Goal: Leave review/rating

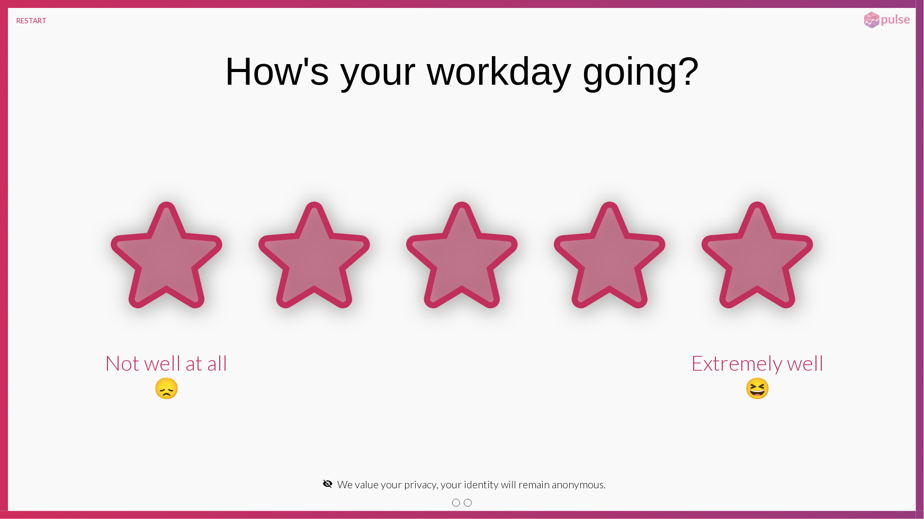
click at [750, 247] on icon at bounding box center [756, 254] width 105 height 101
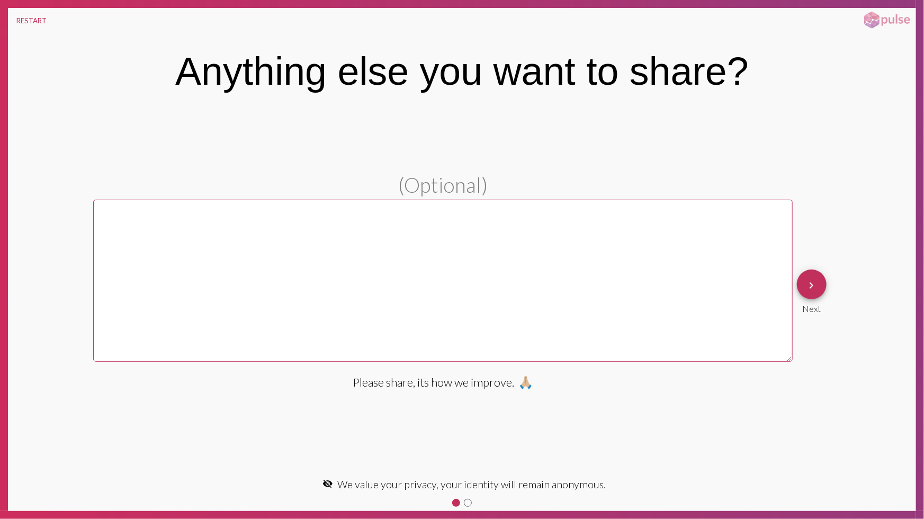
click at [809, 288] on mat-icon "keyboard_arrow_right" at bounding box center [811, 285] width 13 height 13
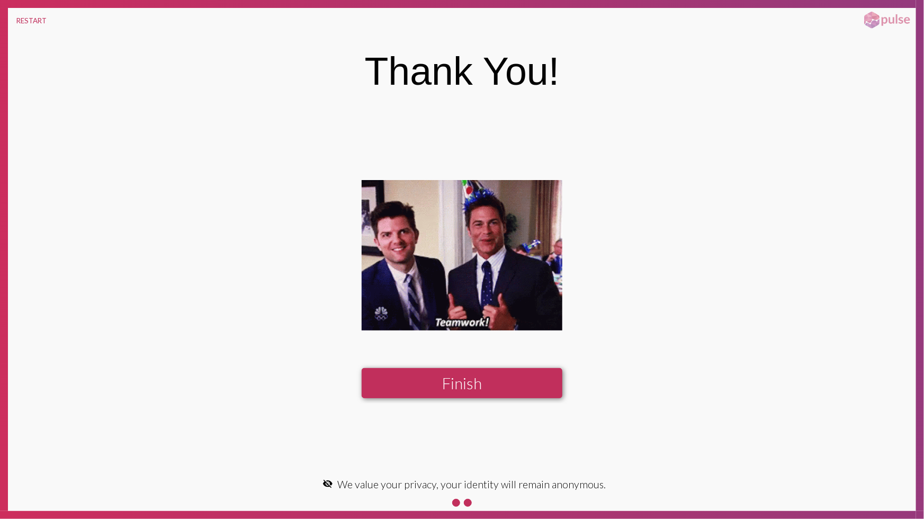
click at [224, 226] on pl-action-question "Finish" at bounding box center [462, 291] width 908 height 223
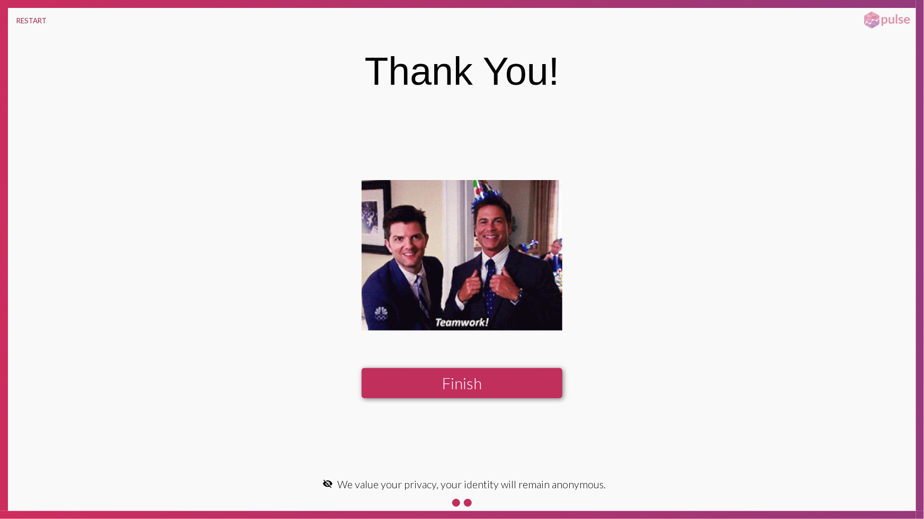
click at [41, 22] on button "RESTART" at bounding box center [31, 20] width 47 height 25
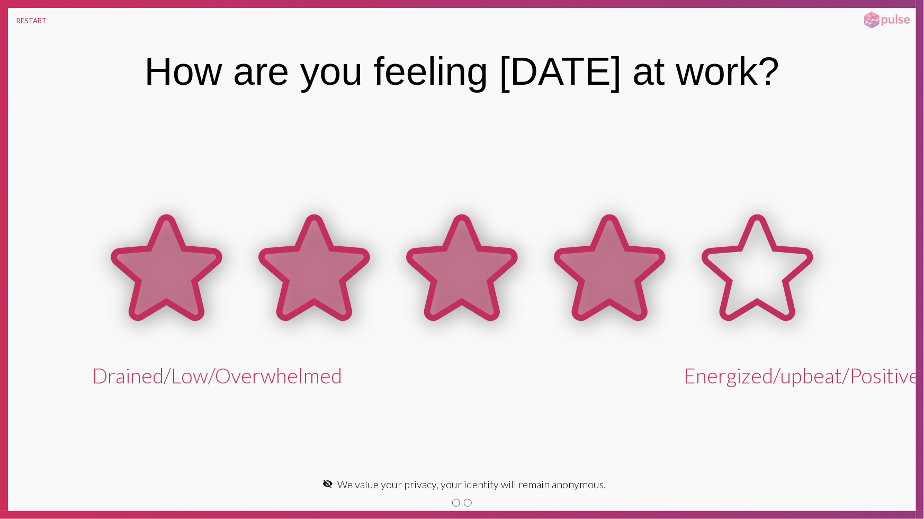
click at [628, 284] on icon at bounding box center [609, 268] width 105 height 101
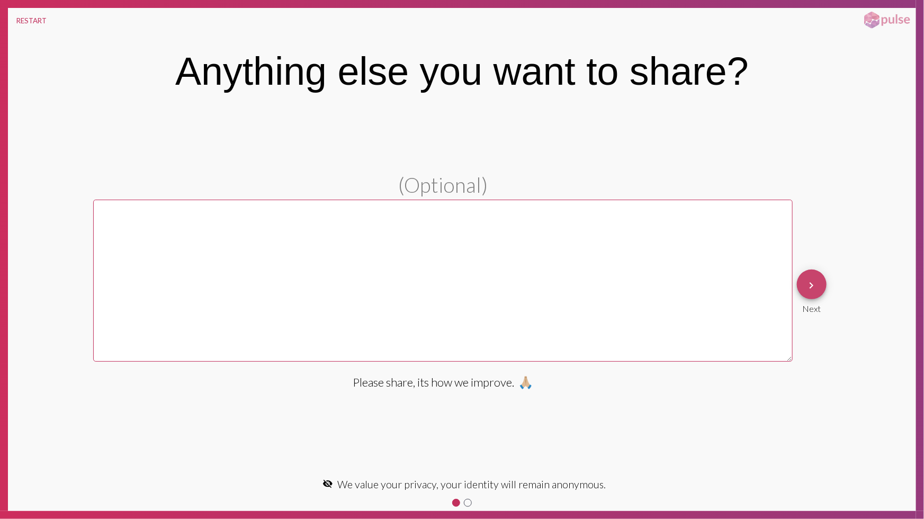
click at [818, 286] on button "keyboard_arrow_right" at bounding box center [812, 284] width 30 height 30
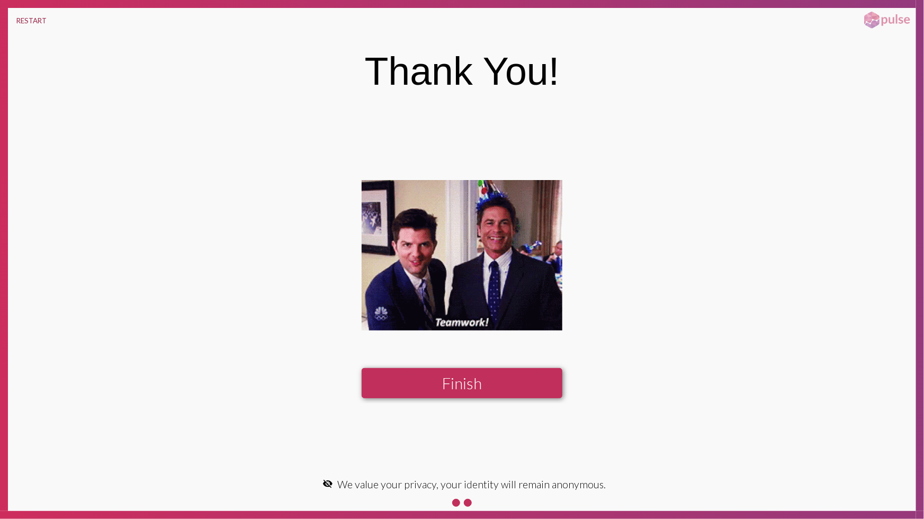
click at [42, 22] on button "RESTART" at bounding box center [31, 20] width 47 height 25
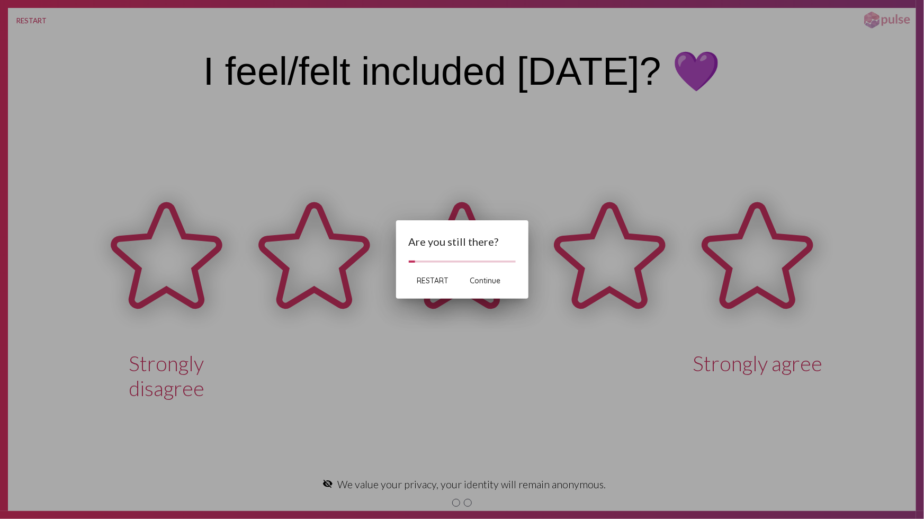
click at [806, 93] on div at bounding box center [462, 259] width 924 height 519
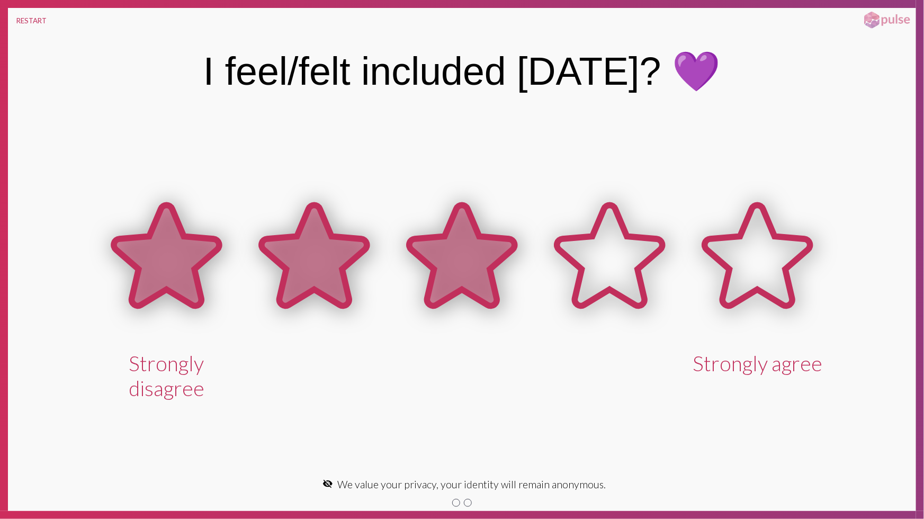
click at [462, 260] on icon at bounding box center [461, 255] width 105 height 101
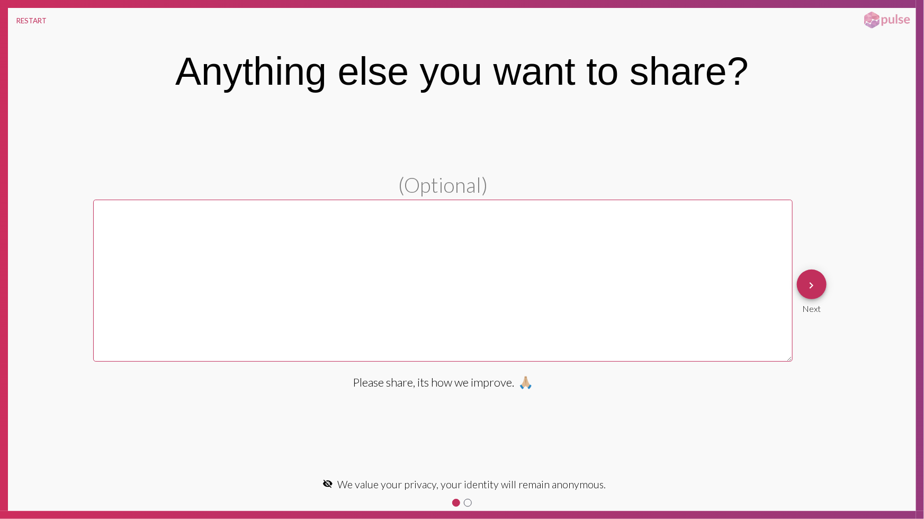
click at [815, 283] on mat-icon "keyboard_arrow_right" at bounding box center [811, 285] width 13 height 13
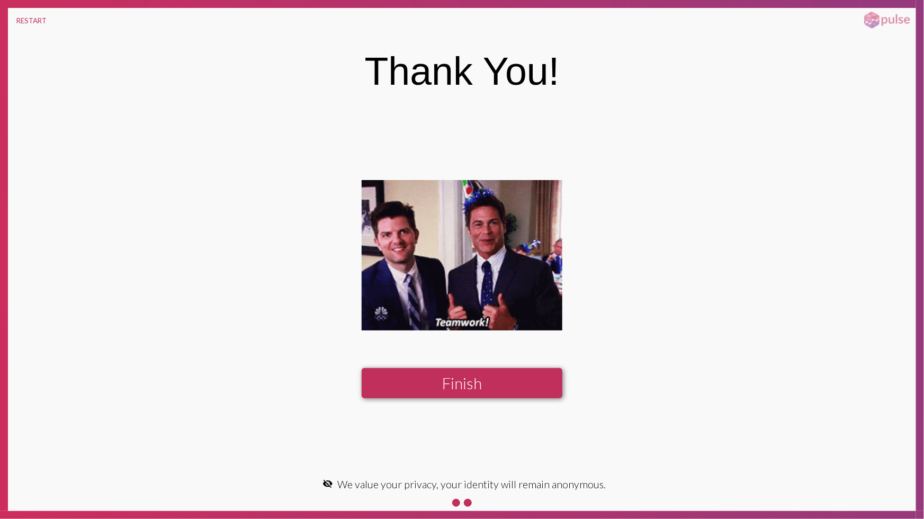
click at [473, 385] on button "Finish" at bounding box center [461, 383] width 201 height 30
